Goal: Task Accomplishment & Management: Manage account settings

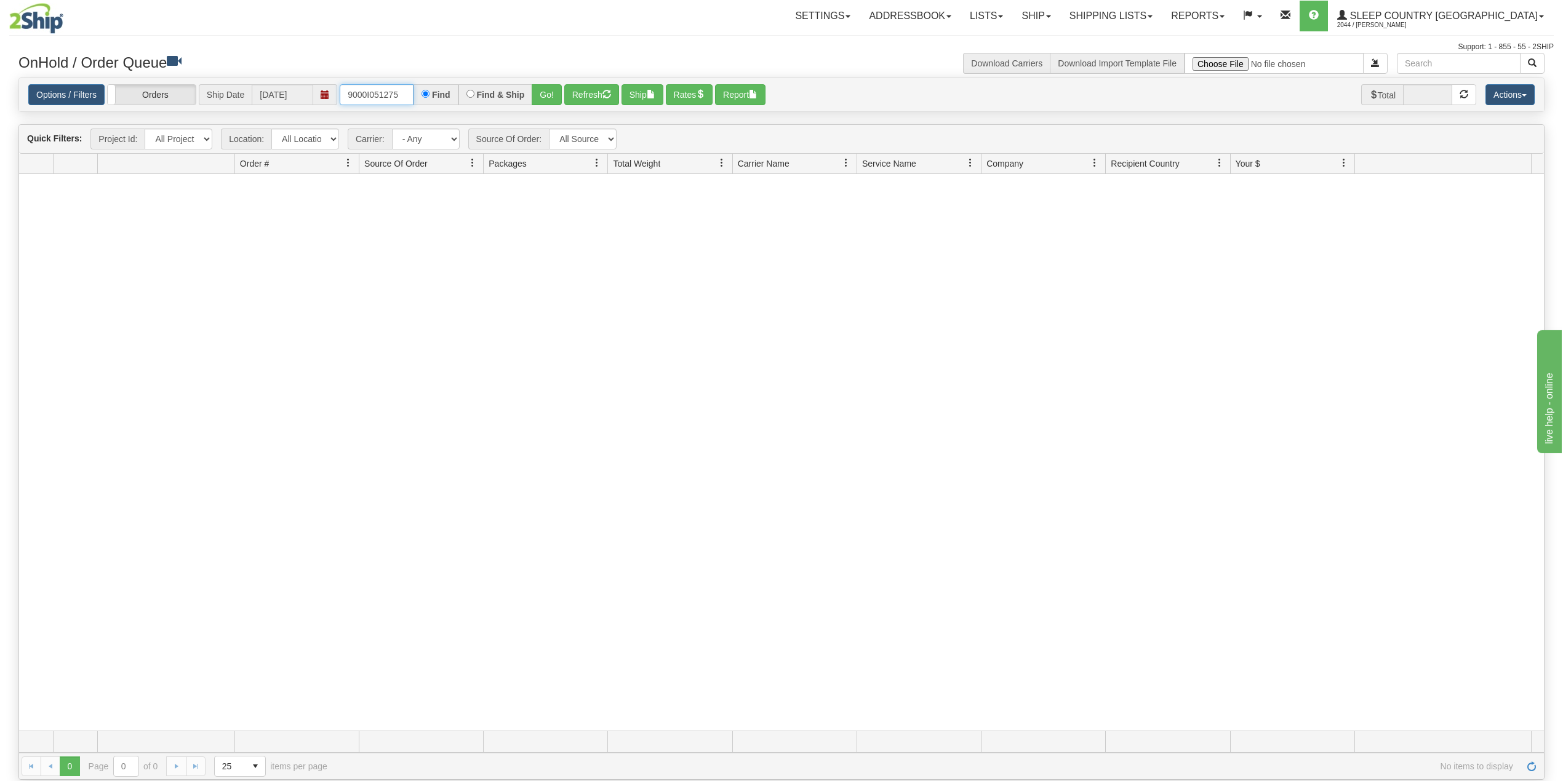
click at [359, 94] on input "9000I051275" at bounding box center [377, 94] width 74 height 21
paste input "3450"
type input "9000I053450"
click at [550, 92] on button "Go!" at bounding box center [547, 94] width 30 height 21
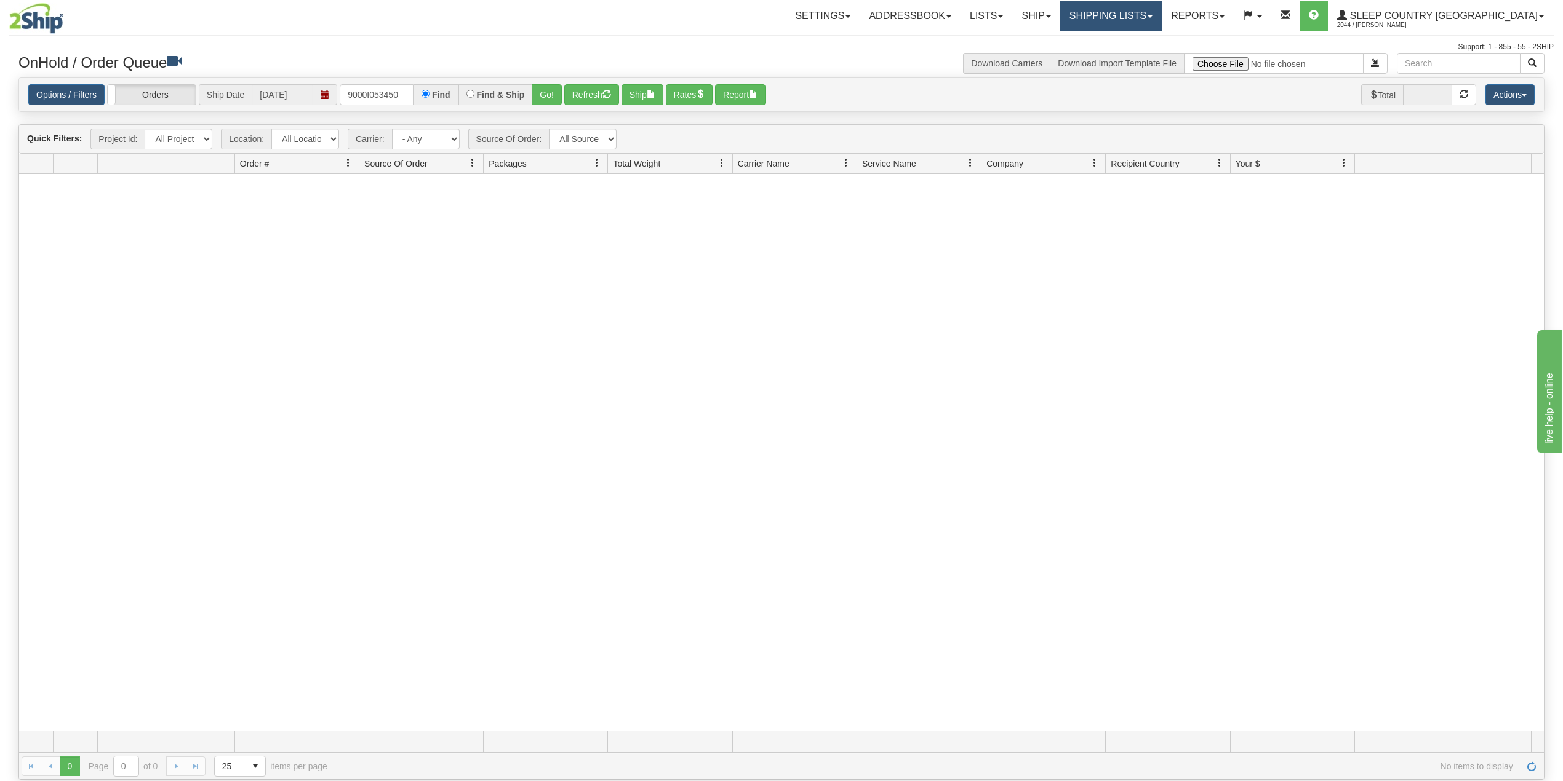
drag, startPoint x: 1163, startPoint y: 9, endPoint x: 1162, endPoint y: 20, distance: 11.7
click at [1162, 10] on link "Shipping lists" at bounding box center [1111, 16] width 102 height 31
click at [1149, 60] on span "Search Shipment History" at bounding box center [1100, 59] width 95 height 10
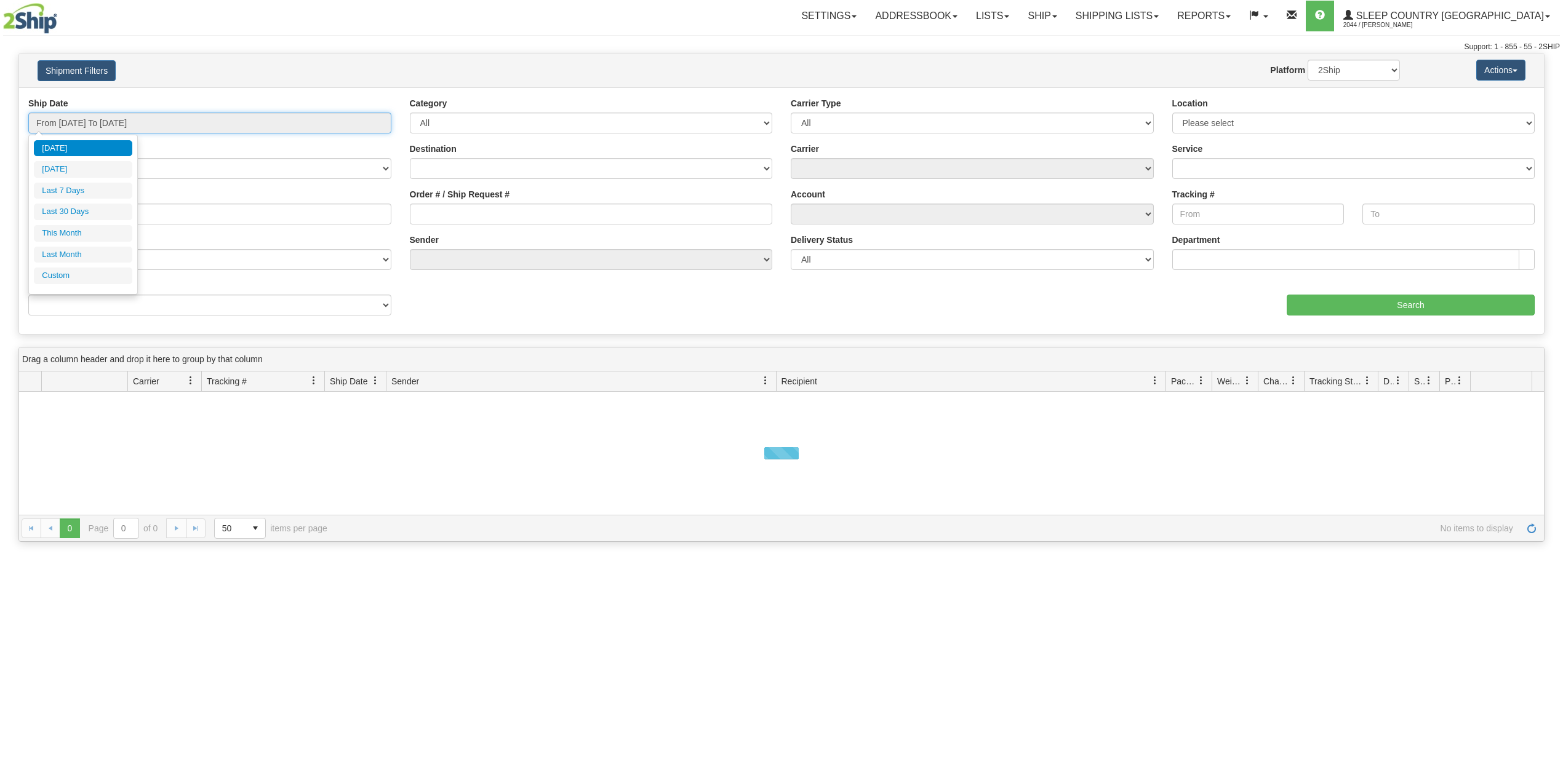
click at [106, 126] on input "From 09/10/2025 To 09/11/2025" at bounding box center [209, 123] width 363 height 21
click at [90, 214] on li "Last 30 Days" at bounding box center [83, 212] width 98 height 17
type input "From 08/13/2025 To 09/11/2025"
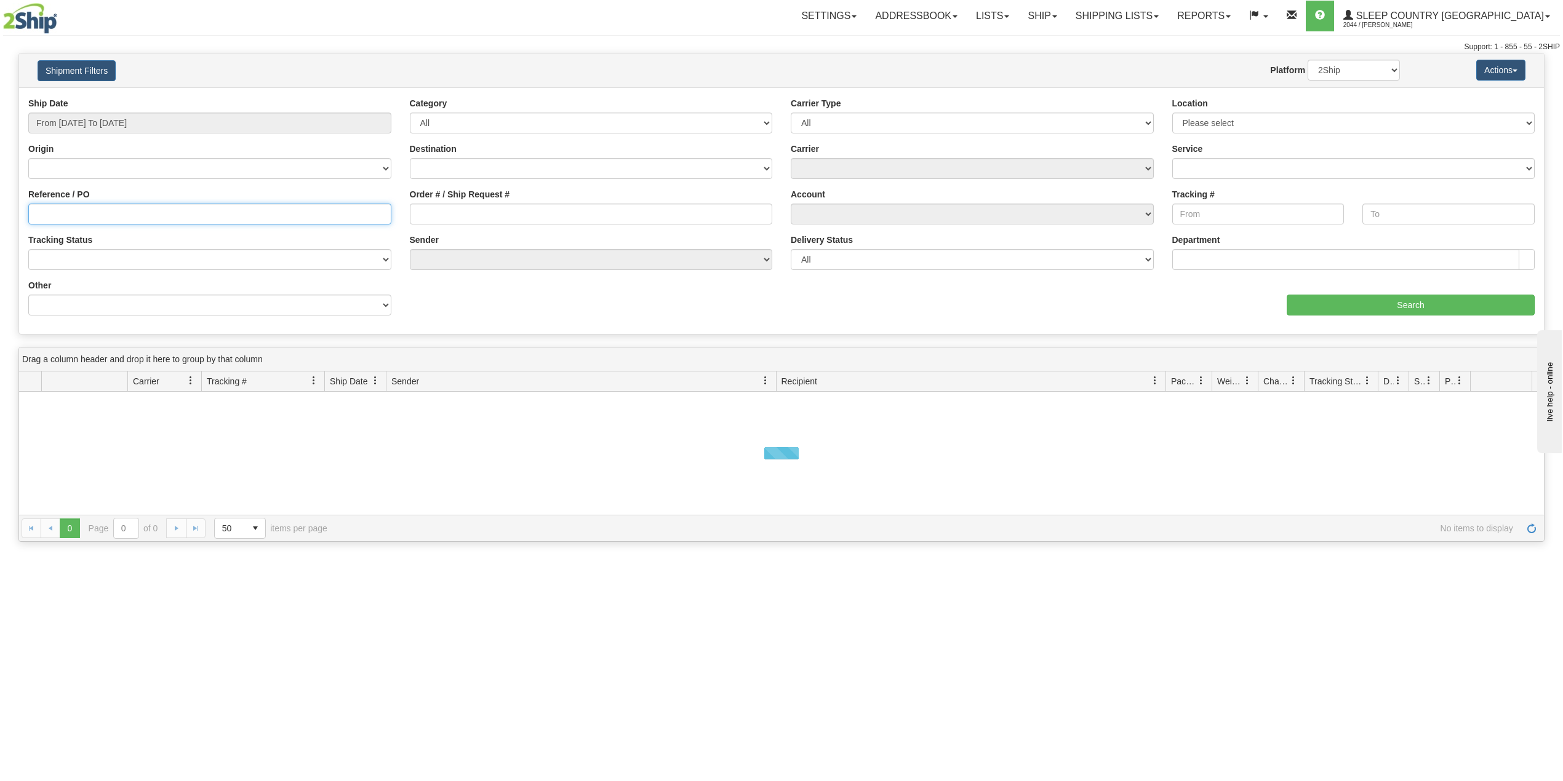
paste input "9000I053450"
click at [89, 213] on input "9000I053450" at bounding box center [209, 214] width 363 height 21
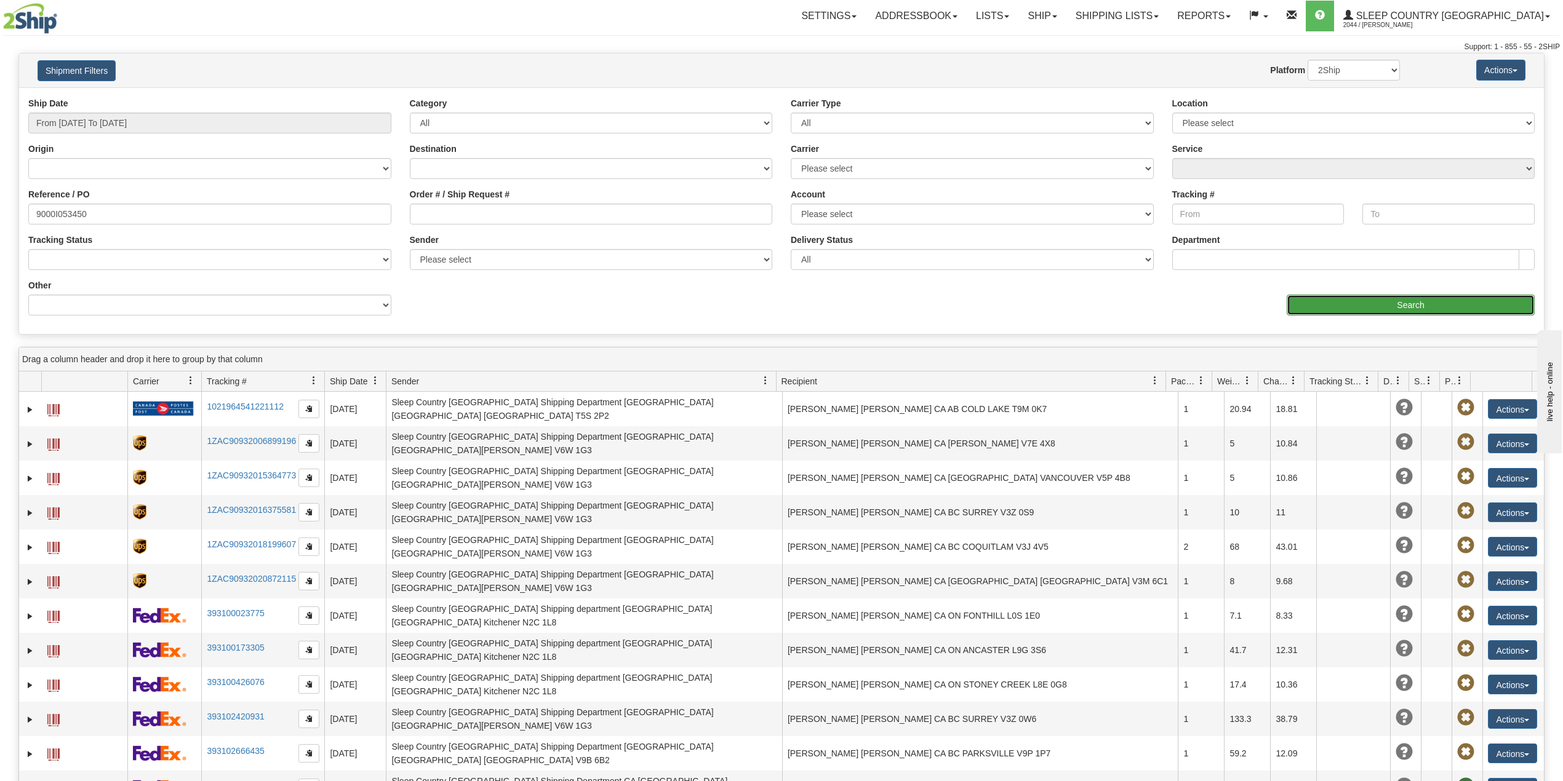
click at [1330, 311] on input "Search" at bounding box center [1410, 305] width 248 height 21
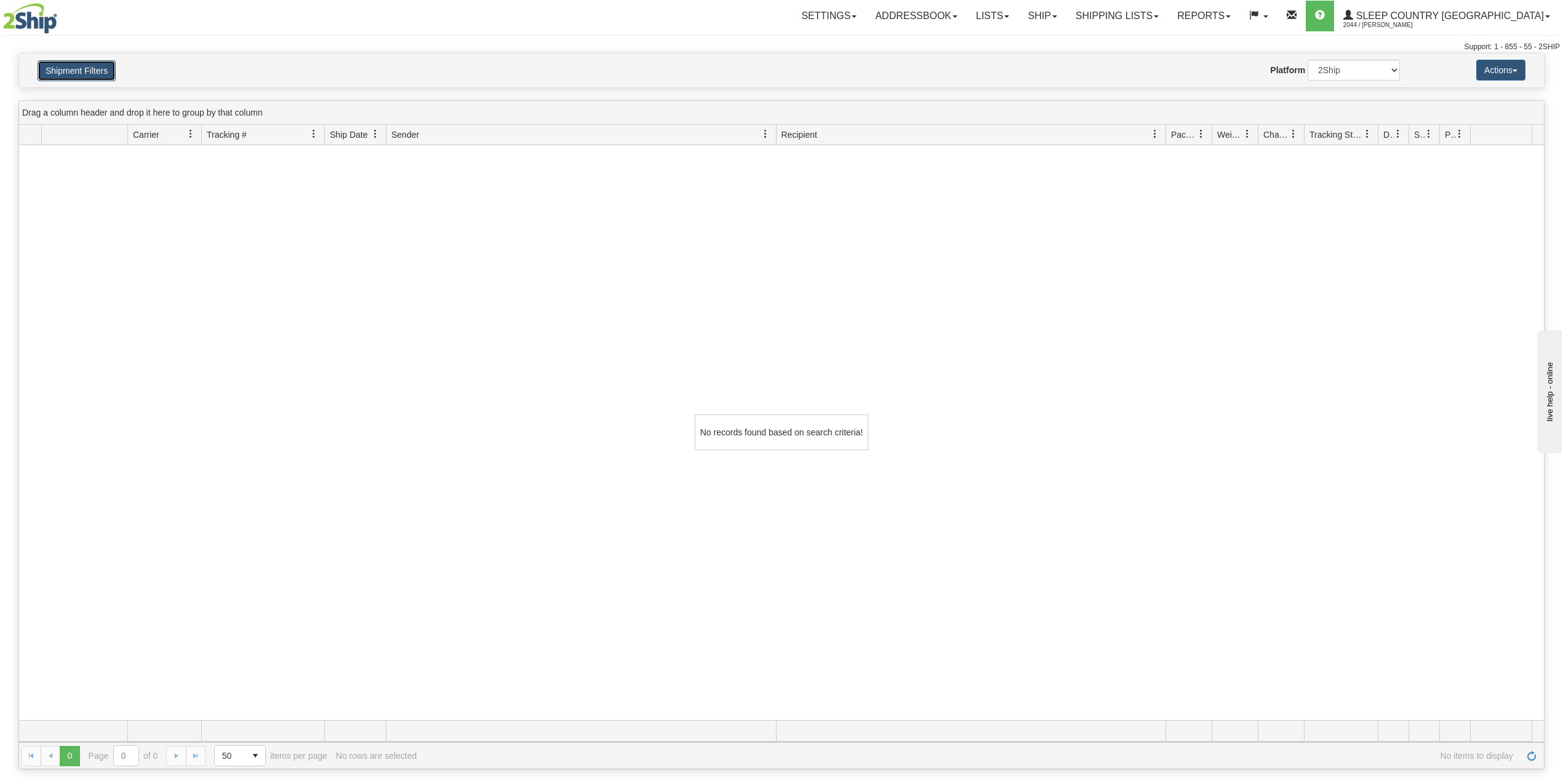
click at [92, 62] on button "Shipment Filters" at bounding box center [77, 70] width 78 height 21
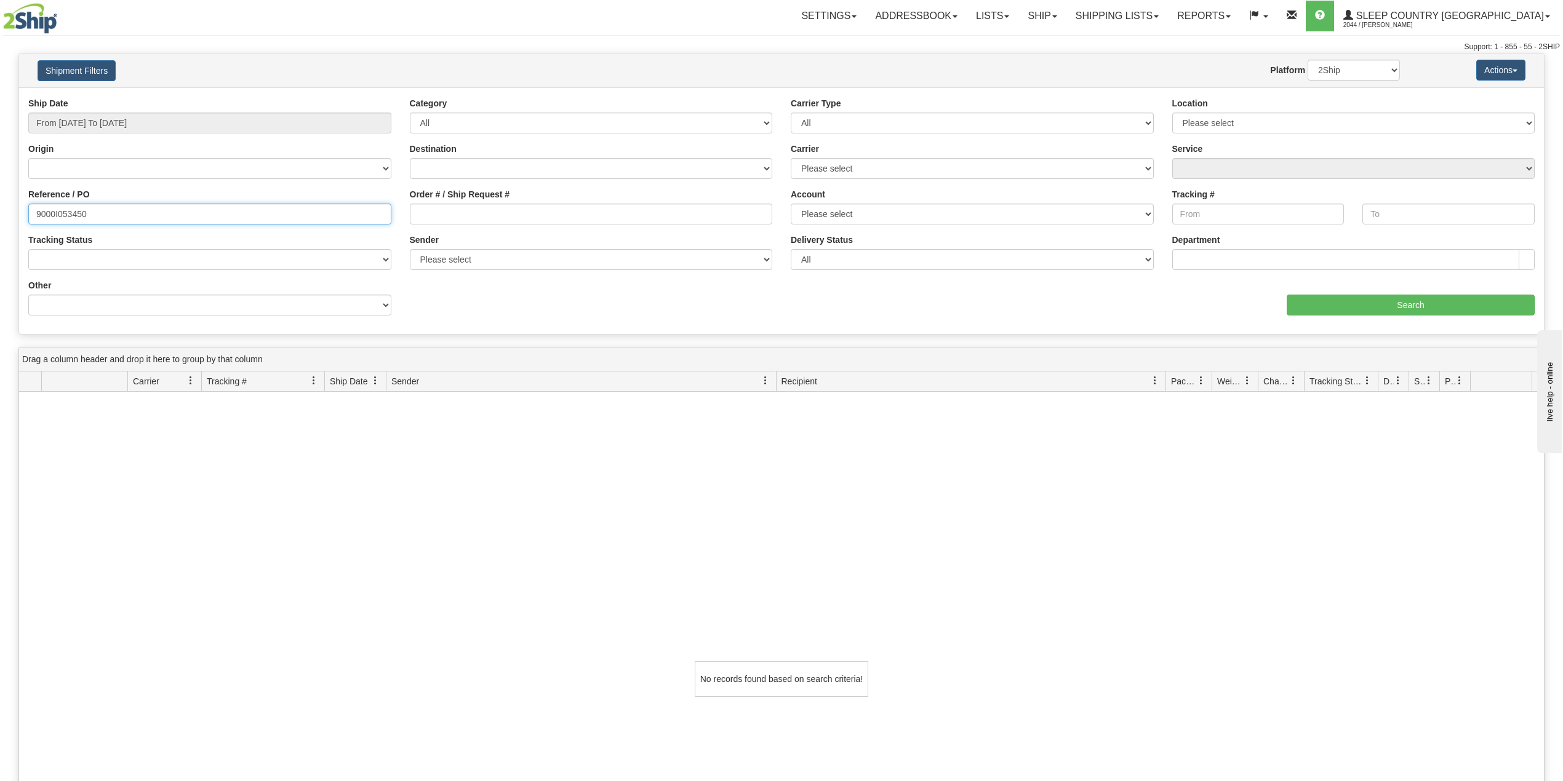
click at [126, 218] on input "9000I053450" at bounding box center [209, 214] width 363 height 21
click at [1325, 298] on input "Search" at bounding box center [1410, 305] width 248 height 21
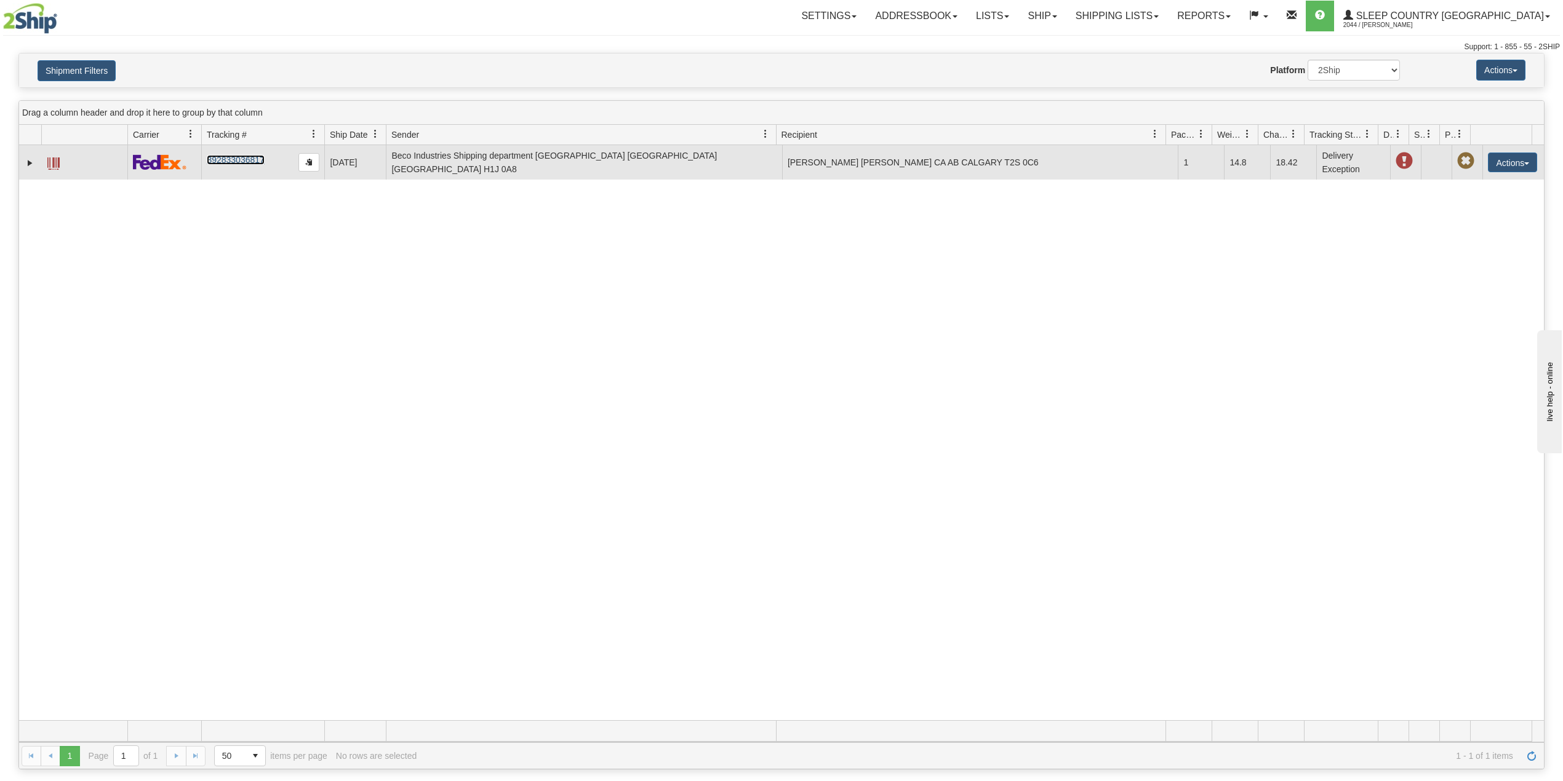
click at [234, 160] on link "392833036817" at bounding box center [235, 160] width 57 height 10
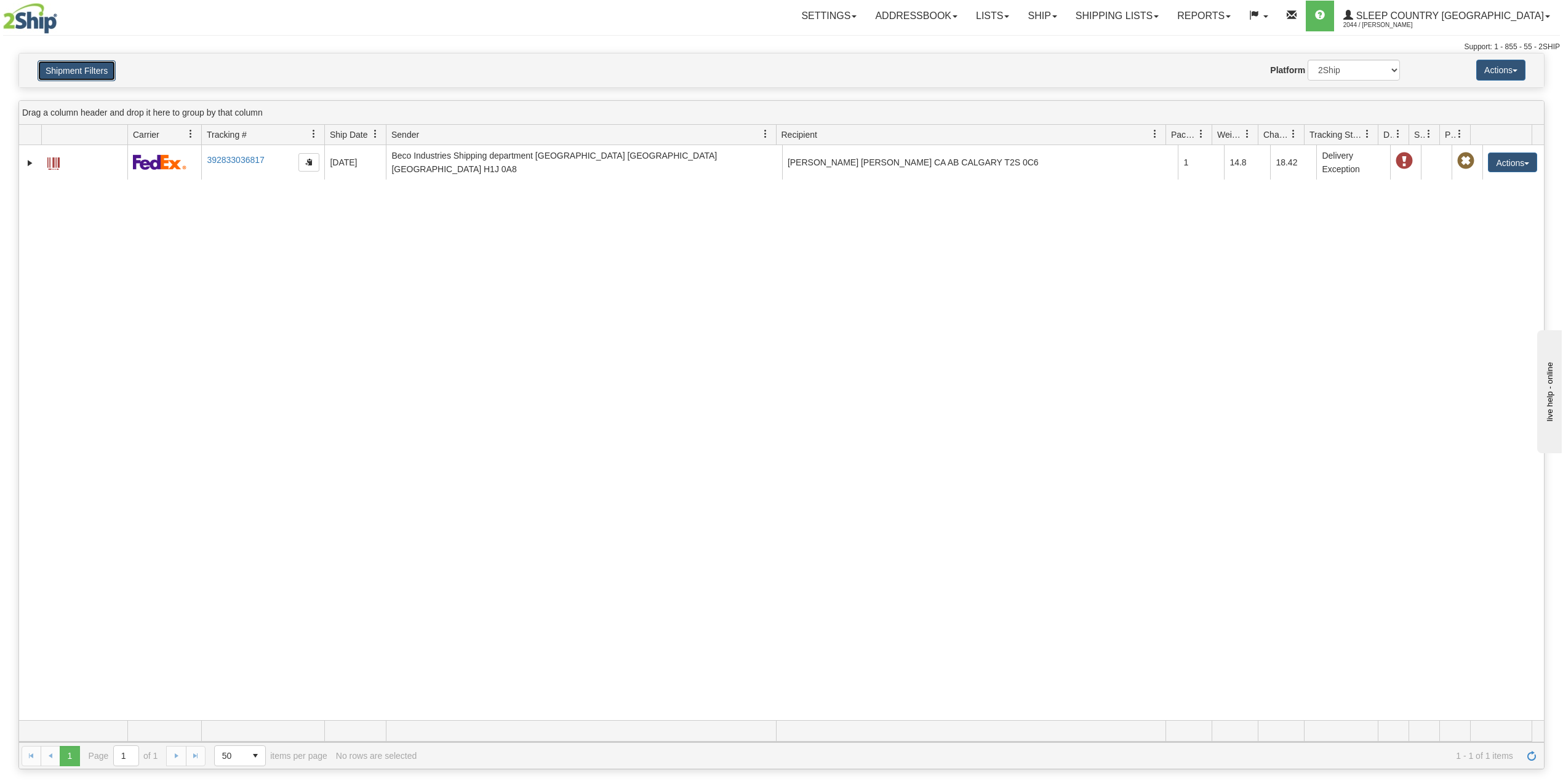
click at [76, 76] on button "Shipment Filters" at bounding box center [77, 70] width 78 height 21
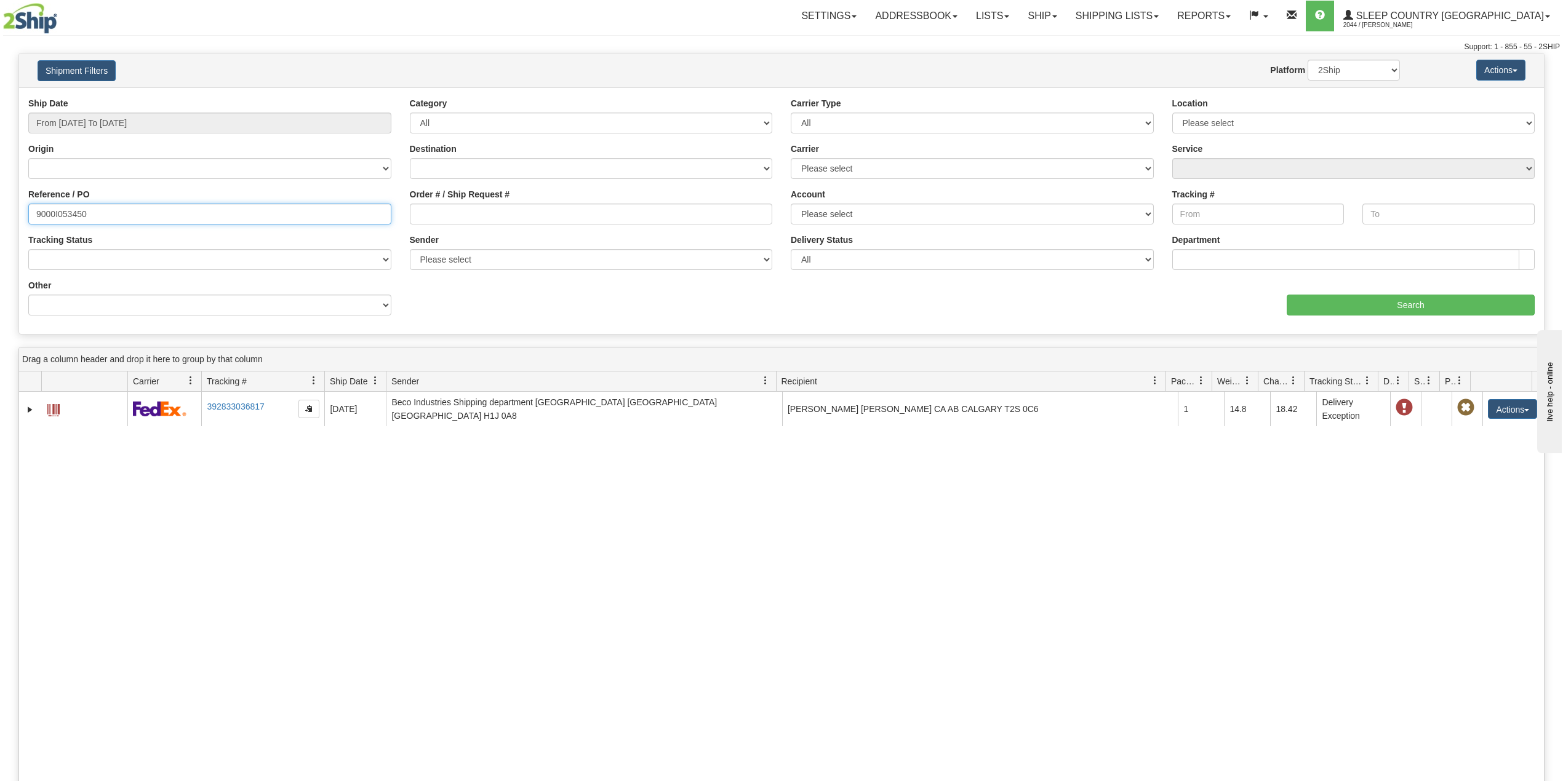
click at [47, 212] on input "9000I053450" at bounding box center [209, 214] width 363 height 21
paste input "2I058332"
type input "9002I058332"
click at [1378, 311] on input "Search" at bounding box center [1410, 305] width 248 height 21
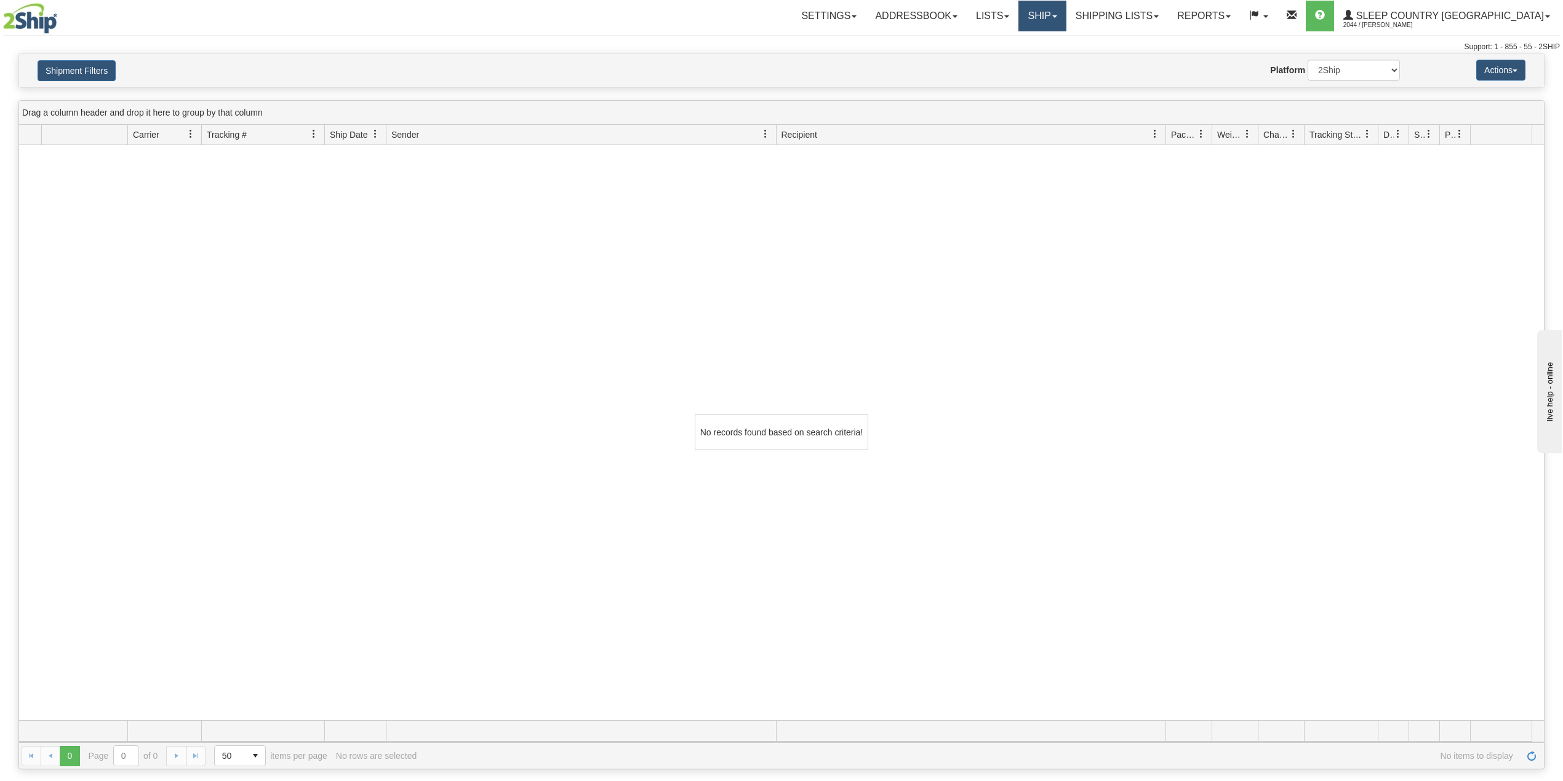
click at [1066, 10] on link "Ship" at bounding box center [1041, 16] width 47 height 31
click at [1066, 53] on link "OnHold / Order Queue" at bounding box center [1009, 59] width 111 height 16
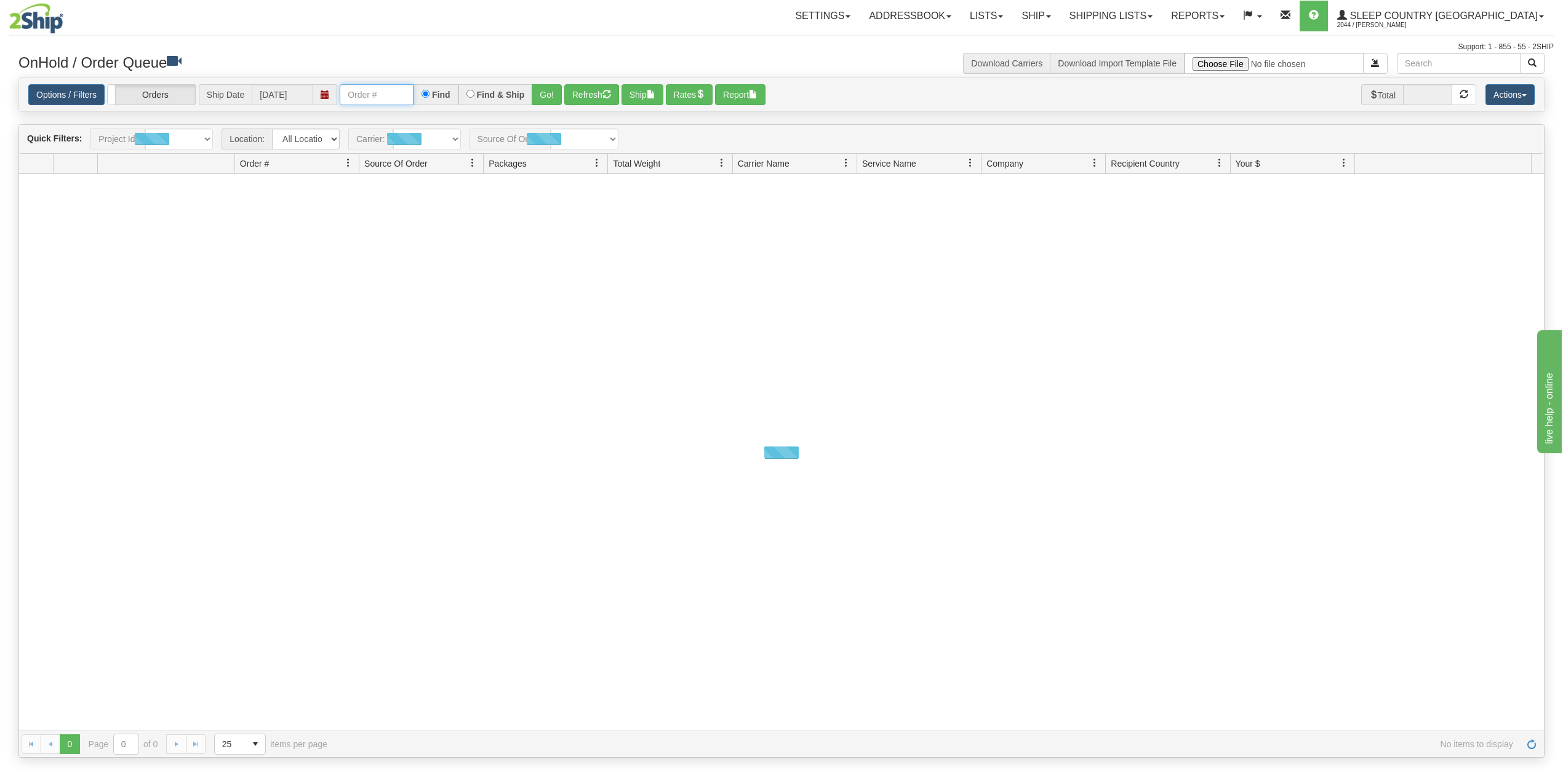
drag, startPoint x: 381, startPoint y: 94, endPoint x: 385, endPoint y: 105, distance: 10.9
click at [381, 94] on input "text" at bounding box center [377, 94] width 74 height 21
paste input "9002I058332"
type input "9002I058332"
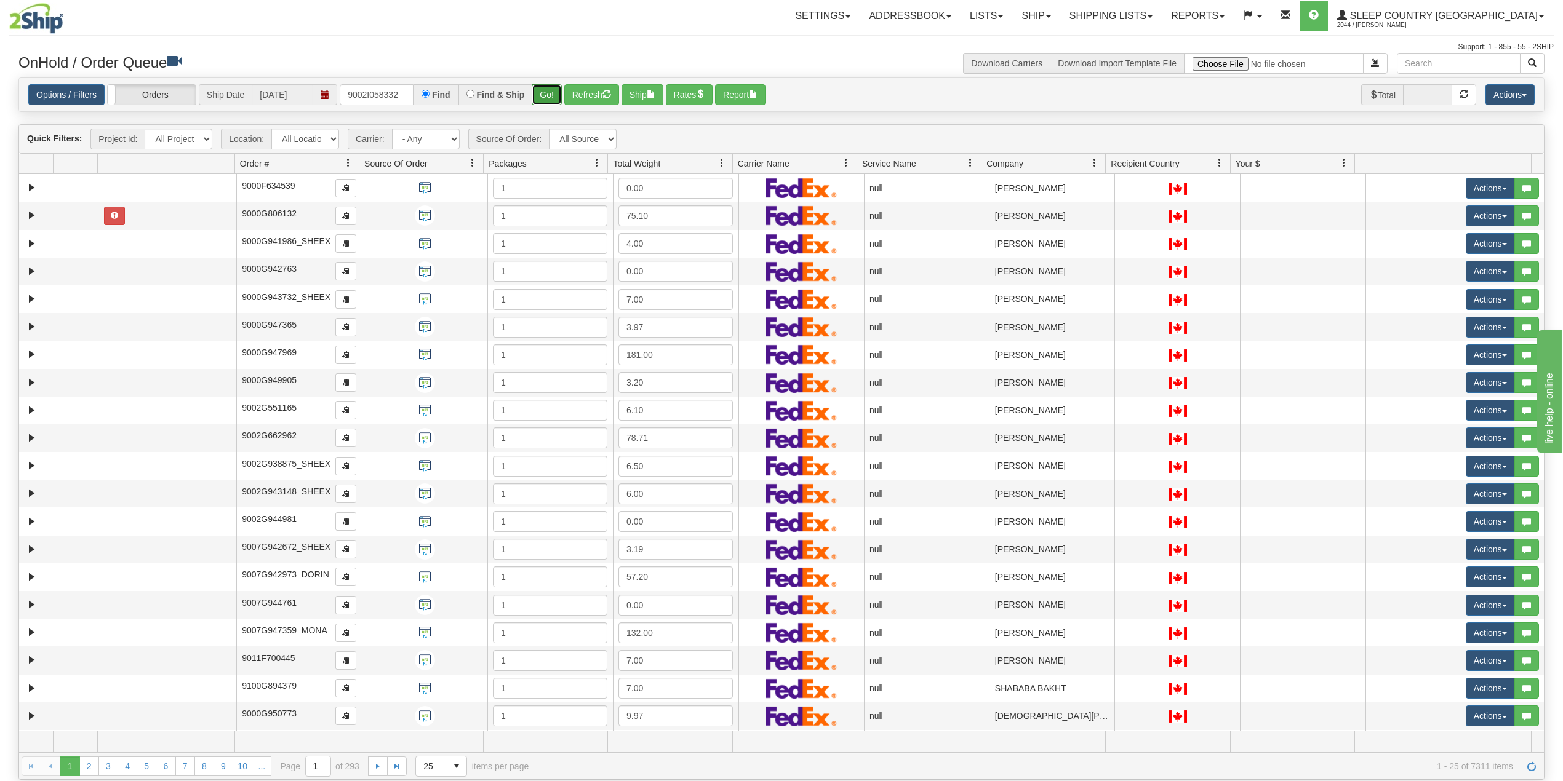
click at [543, 94] on button "Go!" at bounding box center [547, 94] width 30 height 21
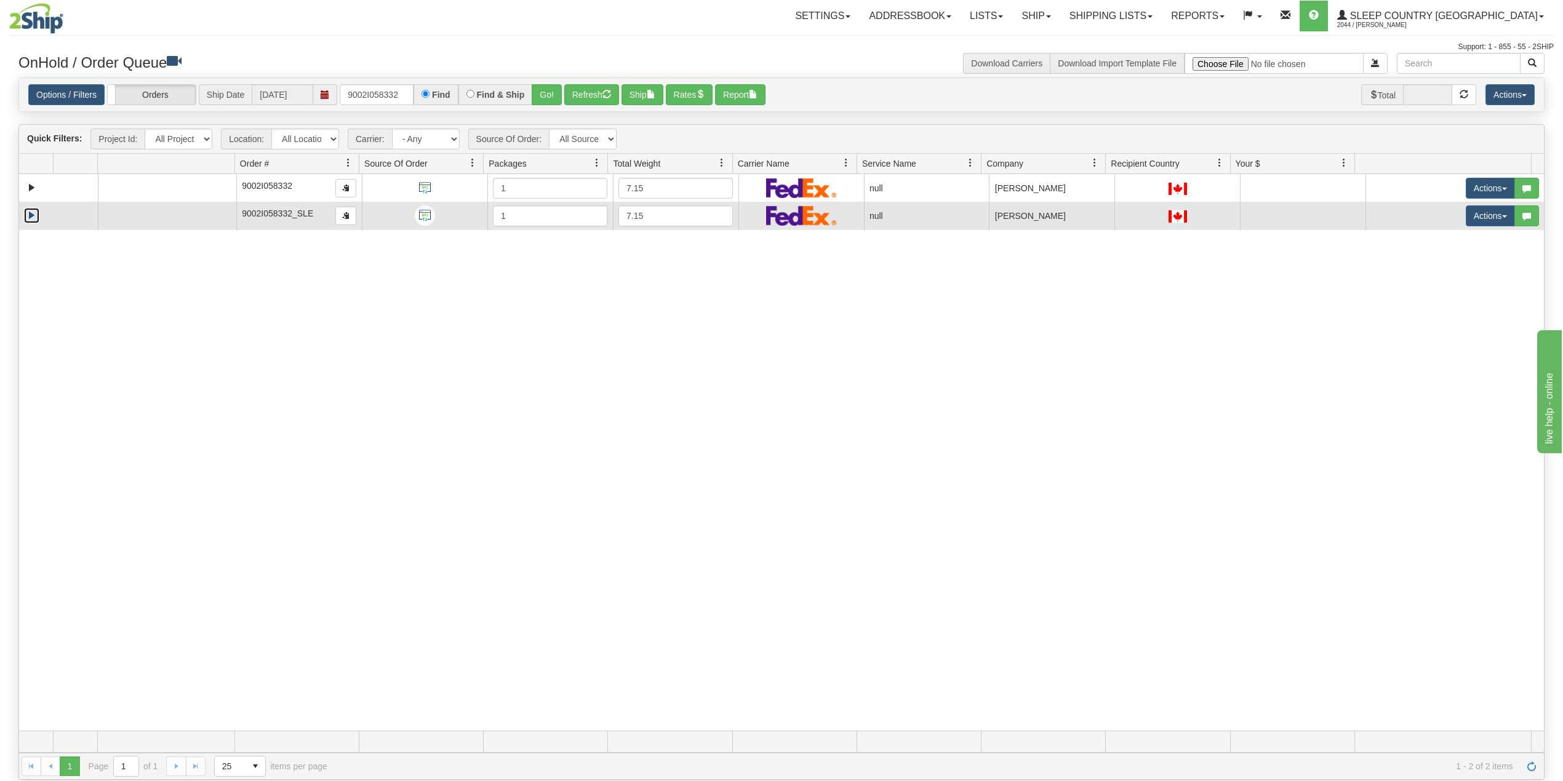
click at [30, 217] on link "Expand" at bounding box center [31, 215] width 15 height 15
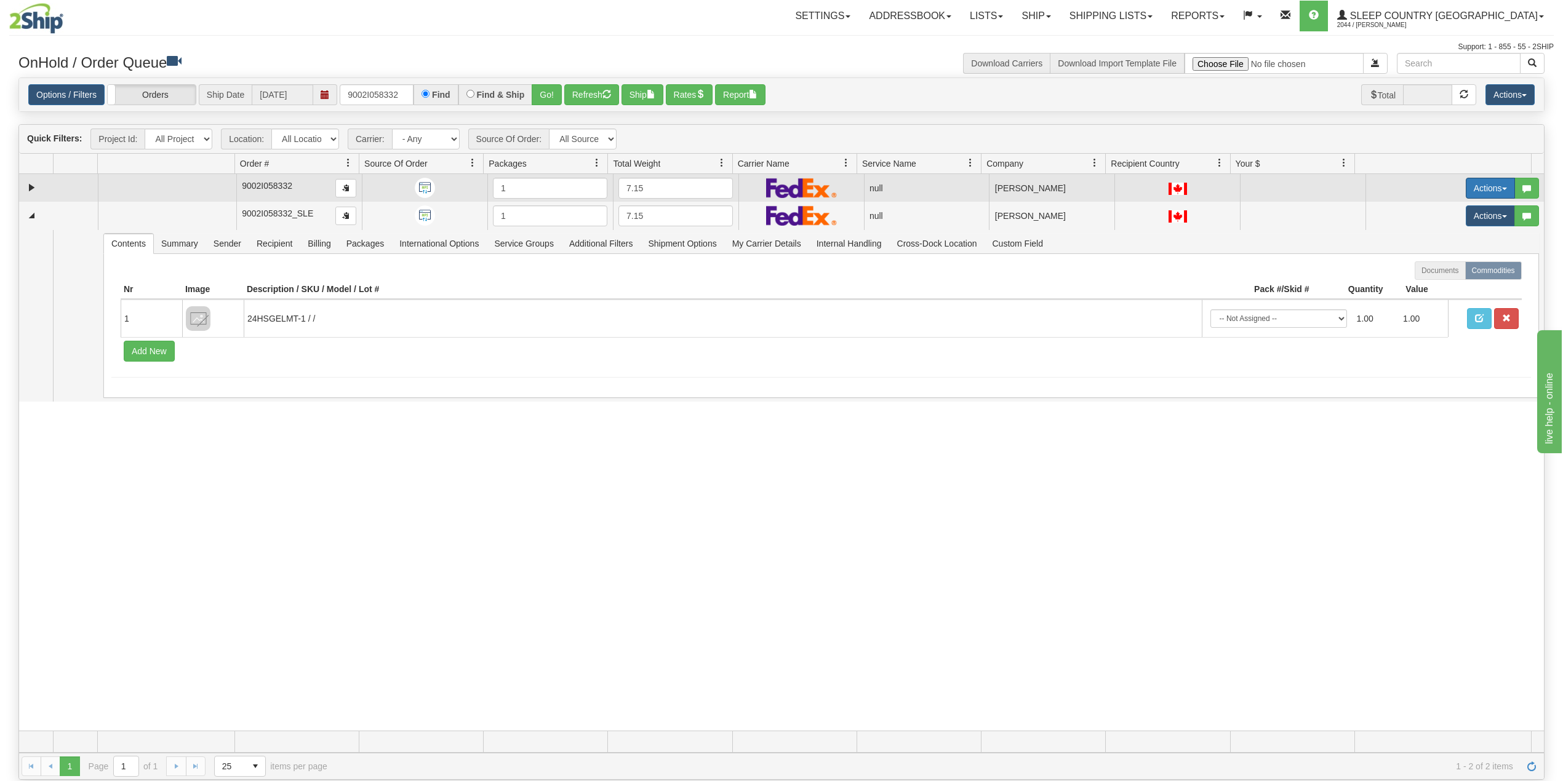
click at [1467, 192] on button "Actions" at bounding box center [1489, 188] width 49 height 21
click at [31, 188] on link "Expand" at bounding box center [31, 187] width 15 height 15
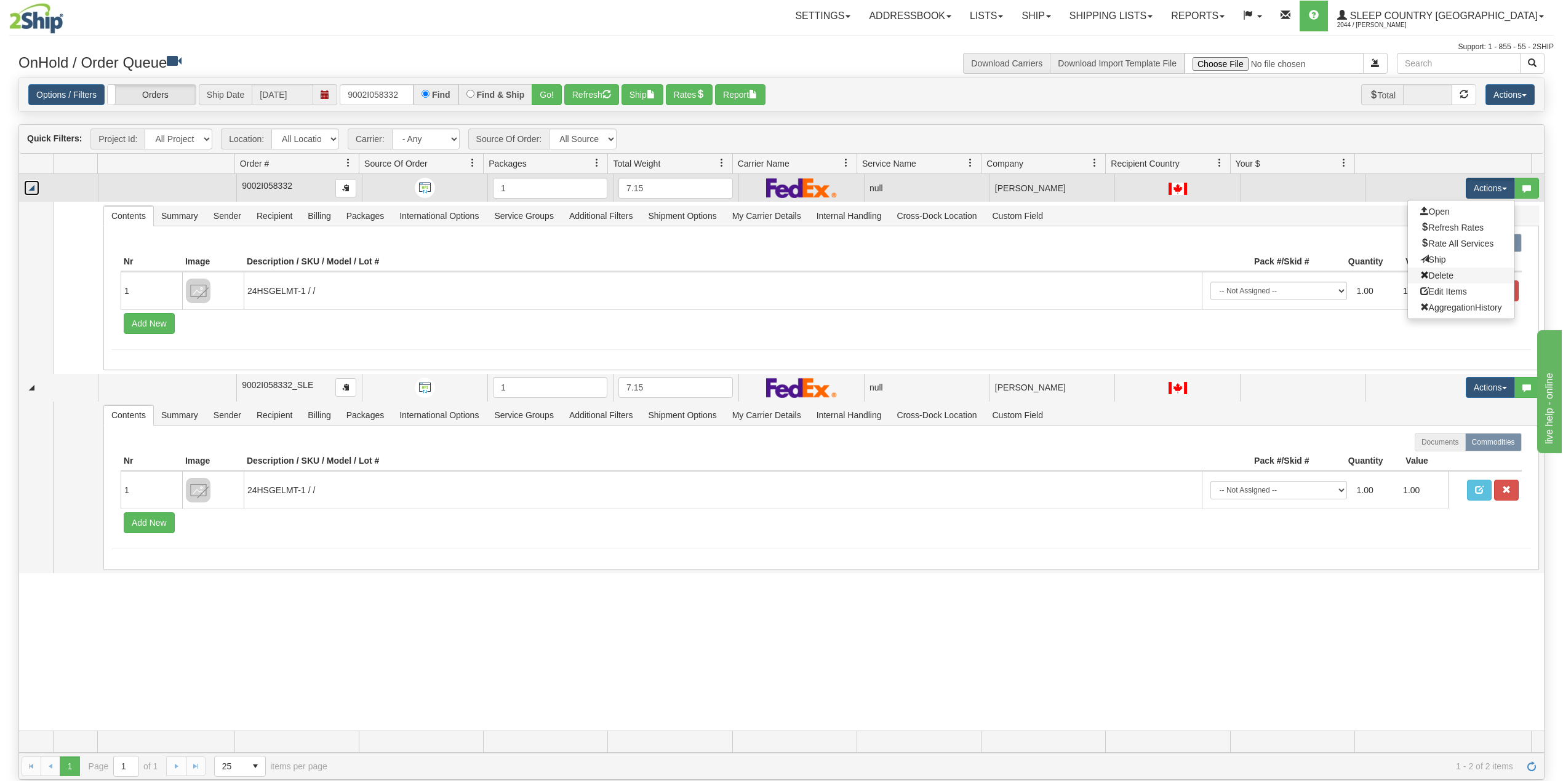
click at [1426, 277] on span "Delete" at bounding box center [1436, 276] width 33 height 10
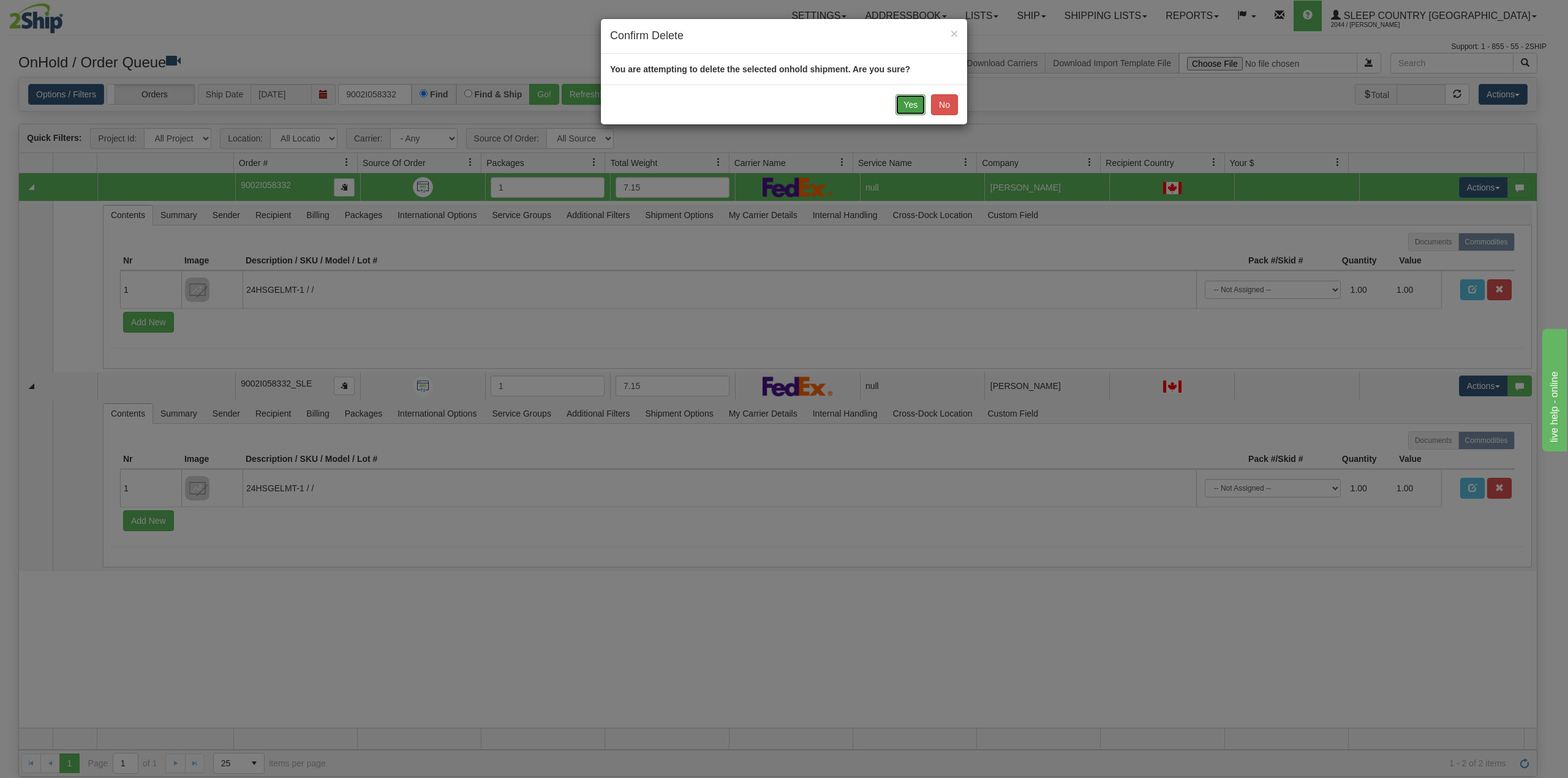
click at [909, 110] on button "Yes" at bounding box center [910, 105] width 30 height 21
